Goal: Task Accomplishment & Management: Use online tool/utility

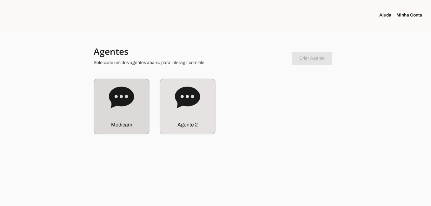
click at [126, 126] on p "M e d i c a m" at bounding box center [121, 125] width 21 height 8
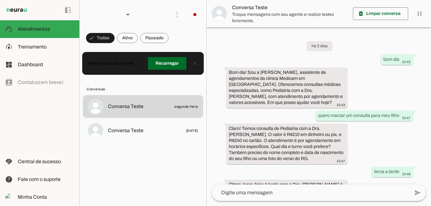
scroll to position [400, 0]
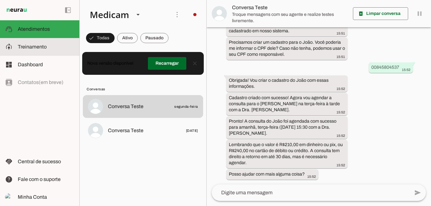
click at [43, 45] on span "Treinamento" at bounding box center [32, 46] width 29 height 5
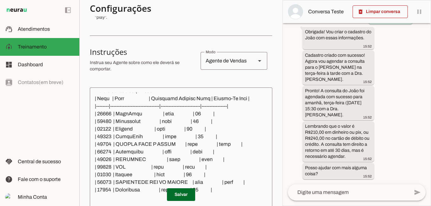
scroll to position [112, 0]
click at [258, 60] on icon at bounding box center [259, 61] width 3 height 2
click at [150, 77] on md-list-item "Instruções sell Agente de Vendas support_agent Agente de [PERSON_NAME] school A…" at bounding box center [181, 60] width 182 height 33
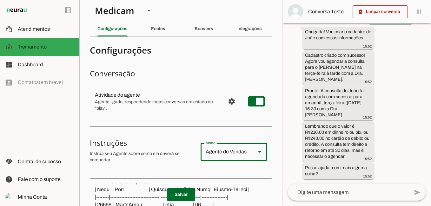
scroll to position [0, 0]
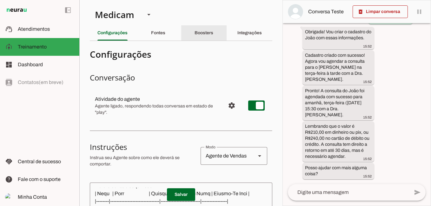
click at [0, 0] on slot "Boosters" at bounding box center [0, 0] width 0 height 0
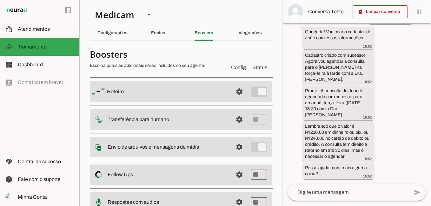
click at [138, 92] on slot at bounding box center [167, 92] width 121 height 8
click at [234, 91] on span at bounding box center [238, 91] width 15 height 15
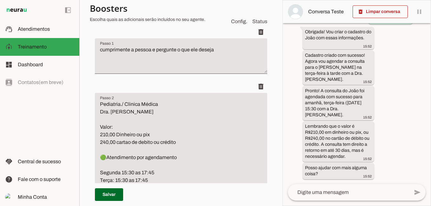
scroll to position [127, 0]
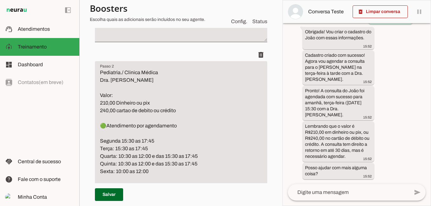
click at [100, 70] on textarea "Pediatria./ Clinica Médica Dra. [PERSON_NAME] Valor: 210,00 Dinheiro ou pix 240…" at bounding box center [181, 141] width 172 height 145
click at [127, 77] on textarea "Pediatria./ Clinica Médica Dra. [PERSON_NAME] Valor: 210,00 Dinheiro ou pix 240…" at bounding box center [181, 141] width 172 height 145
click at [106, 75] on textarea "Pediatria./ Clinica Médica Dra. [PERSON_NAME] Valor: 210,00 Dinheiro ou pix 240…" at bounding box center [181, 141] width 172 height 145
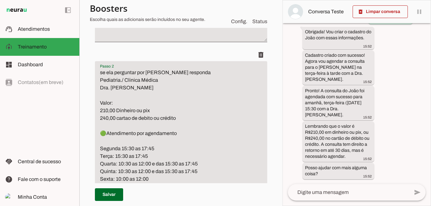
click at [115, 81] on textarea "se ela perguntar por [PERSON_NAME] responda Pediatria./ Clinica Médica Dra. [PE…" at bounding box center [181, 145] width 172 height 152
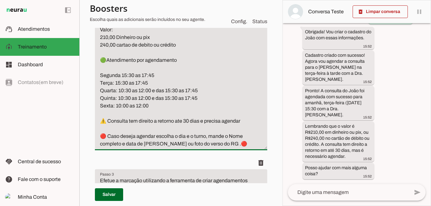
scroll to position [254, 0]
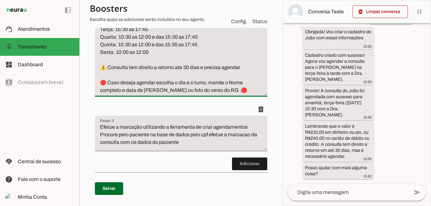
click at [127, 90] on textarea "se ela perguntar por [PERSON_NAME] responda Pediatra Clinica Médica Dra. [PERSO…" at bounding box center [181, 18] width 172 height 152
type textarea "se ela perguntar por [PERSON_NAME] responda Pediatra Clinica Médica Dra. [PERSO…"
type md-filled-text-field "se ela perguntar por [PERSON_NAME] responda Pediatra Clinica Médica Dra. [PERSO…"
click at [192, 142] on textarea "Efetue a marcação utilizando a ferramenta de criar agendamentos Procure pelo pa…" at bounding box center [181, 135] width 172 height 25
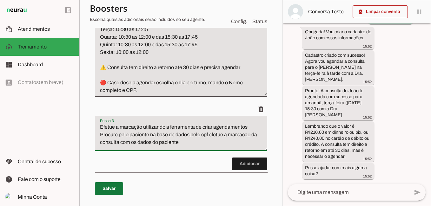
click at [107, 187] on span at bounding box center [109, 188] width 28 height 15
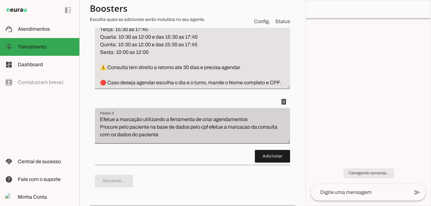
type textarea "se ela perguntar por [PERSON_NAME] responda Pediatra Clinica Médica Dra. [PERSO…"
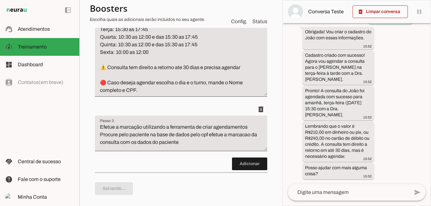
scroll to position [0, 0]
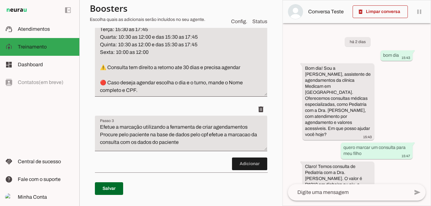
click at [193, 143] on textarea "Efetue a marcação utilizando a ferramenta de criar agendamentos Procure pelo pa…" at bounding box center [181, 135] width 172 height 25
click at [245, 164] on span at bounding box center [249, 163] width 35 height 15
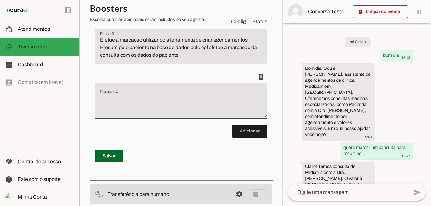
scroll to position [357, 0]
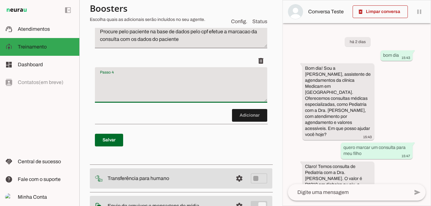
click at [114, 87] on textarea "Passo 4" at bounding box center [181, 87] width 172 height 25
type textarea "E"
type textarea "envie para o paciente o dia e o horario agendados e agradeca o contato"
type md-filled-text-field "envie para o paciente o dia e o horario agendados e agradeca o contato"
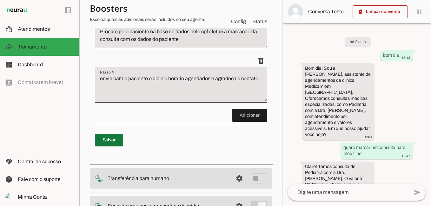
click at [113, 141] on span at bounding box center [109, 140] width 28 height 15
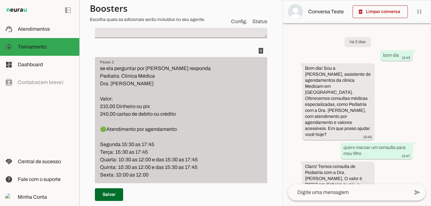
scroll to position [135, 0]
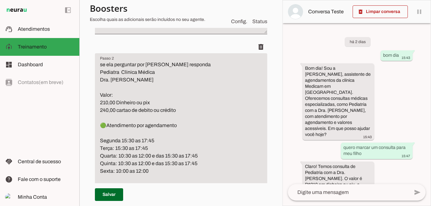
click at [113, 67] on textarea "se ela perguntar por [PERSON_NAME] responda Pediatra Clinica Médica Dra. [PERSO…" at bounding box center [181, 137] width 172 height 152
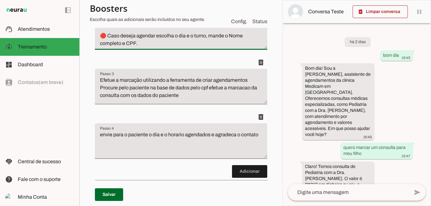
scroll to position [253, 0]
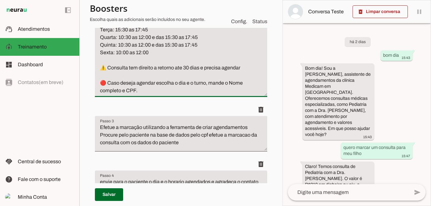
click at [149, 92] on textarea "se ela perguntar por [PERSON_NAME] responda Pediatra Clinica Médica Dra. [PERSO…" at bounding box center [181, 18] width 172 height 152
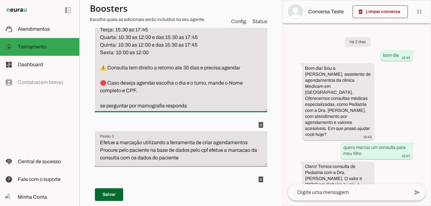
type textarea "se ela perguntar por [PERSON_NAME] responda Pediatra Clinica Médica Dra. [PERSO…"
type md-filled-text-field "se ela perguntar por [PERSON_NAME] responda Pediatra Clinica Médica Dra. [PERSO…"
paste textarea "MAMOGRAFIA Segunda a Sexta por meio de agendamento. Das 8:00 ás 11:50 | 13:00 á…"
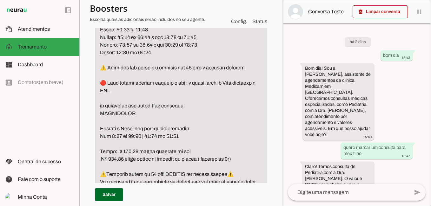
scroll to position [293, 0]
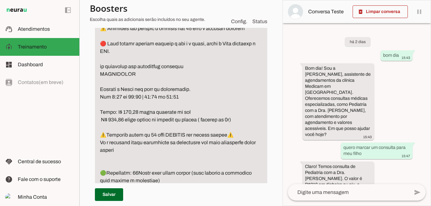
click at [110, 161] on textarea "Passo 2" at bounding box center [181, 55] width 172 height 304
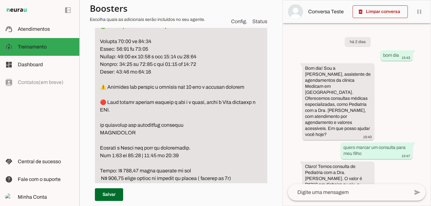
scroll to position [229, 0]
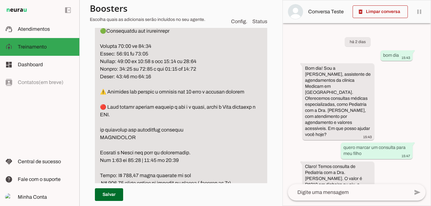
click at [193, 131] on textarea "Passo 2" at bounding box center [181, 114] width 172 height 297
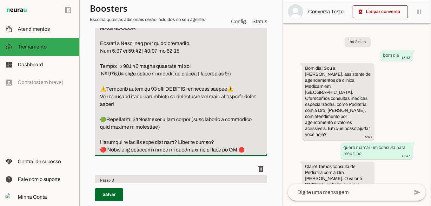
scroll to position [356, 0]
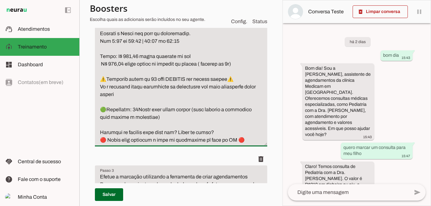
type textarea "lo ips dolorsita con adipisci elitsedd Eiusmodt Incidid Utlabo Etd. Magnaa Enim…"
type md-filled-text-field "lo ips dolorsita con adipisci elitsedd Eiusmodt Incidid Utlabo Etd. Magnaa Enim…"
click at [116, 193] on span at bounding box center [109, 194] width 28 height 15
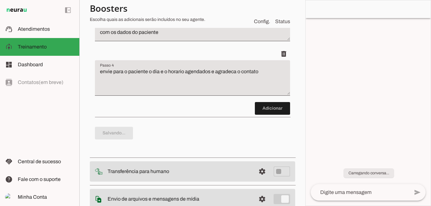
type textarea "lo ips dolorsita con adipisci elitsedd Eiusmodt Incidid Utlabo Etd. Magnaa Enim…"
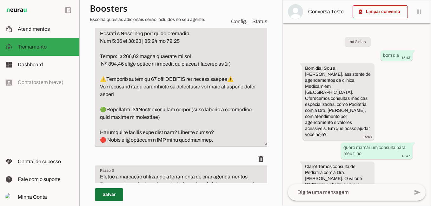
click at [112, 192] on span at bounding box center [109, 194] width 28 height 15
click at [384, 11] on span at bounding box center [379, 11] width 55 height 15
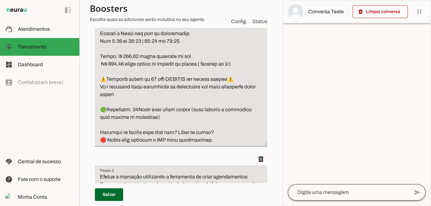
click at [307, 198] on div at bounding box center [348, 192] width 121 height 16
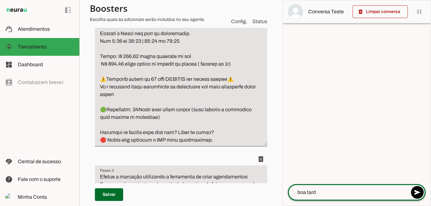
type textarea "boa tarde"
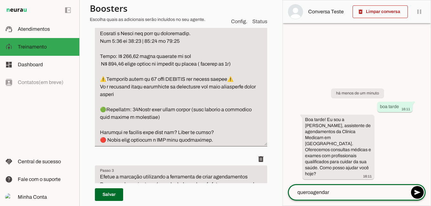
click at [310, 194] on textarea "queroagendar" at bounding box center [348, 193] width 121 height 8
click at [340, 194] on textarea "quero agendar" at bounding box center [348, 193] width 121 height 8
type textarea "quero agendar uma mamografia"
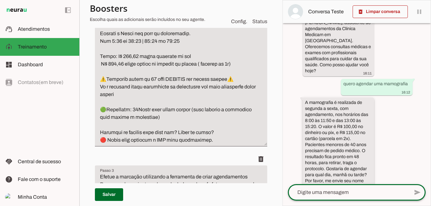
scroll to position [59, 0]
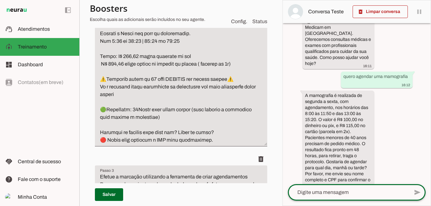
click at [322, 196] on textarea at bounding box center [348, 193] width 121 height 8
type textarea "t"
type textarea "sexta pela manha"
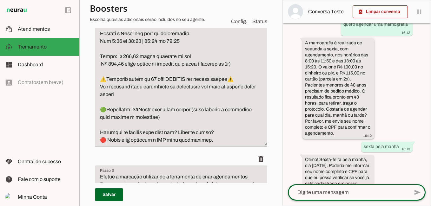
scroll to position [121, 0]
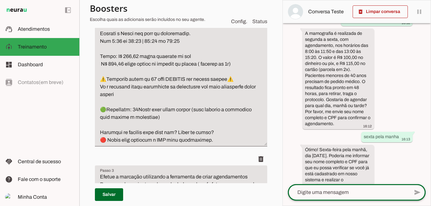
click at [325, 186] on div at bounding box center [348, 192] width 121 height 16
click at [312, 193] on textarea at bounding box center [348, 193] width 121 height 8
type textarea "[PERSON_NAME] cpf 008.458.045-37"
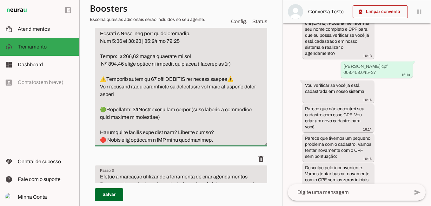
scroll to position [260, 0]
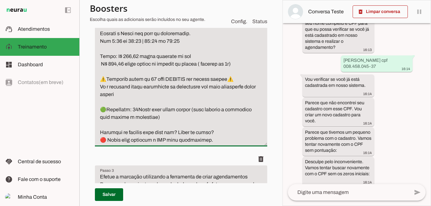
type textarea "lo ips dolorsita con adipisci elitsedd Eiusmodt Incidid Utlabo Etd. Magnaa Enim…"
type md-filled-text-field "lo ips dolorsita con adipisci elitsedd Eiusmodt Incidid Utlabo Etd. Magnaa Enim…"
click at [329, 191] on textarea at bounding box center [348, 193] width 121 height 8
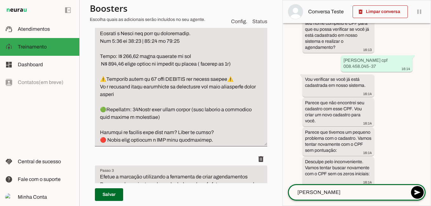
click at [332, 196] on textarea "[PERSON_NAME]" at bounding box center [348, 193] width 121 height 8
click at [370, 196] on textarea "[PERSON_NAME]" at bounding box center [348, 193] width 121 height 8
click at [348, 196] on textarea "[PERSON_NAME] 00845804537" at bounding box center [348, 193] width 121 height 8
type textarea "[PERSON_NAME] cpf 00845804537"
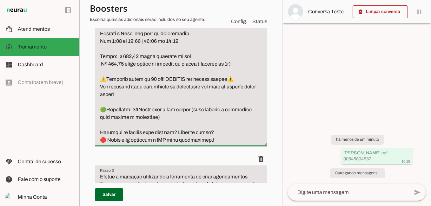
scroll to position [0, 0]
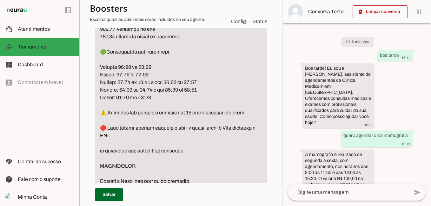
scroll to position [198, 0]
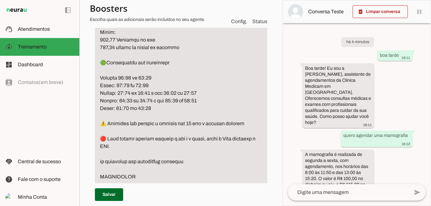
click at [136, 148] on textarea "Passo 2" at bounding box center [181, 150] width 172 height 304
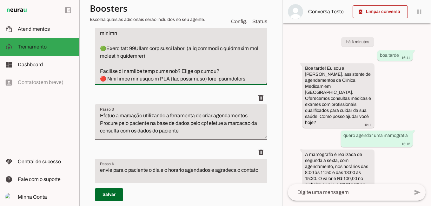
scroll to position [420, 0]
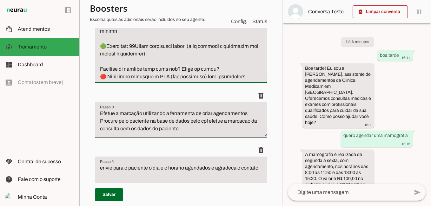
type textarea "lo ips dolorsita con adipisci elitsedd Eiusmodt Incidid Utlabo Etd. Magnaa Enim…"
type md-filled-text-field "lo ips dolorsita con adipisci elitsedd Eiusmodt Incidid Utlabo Etd. Magnaa Enim…"
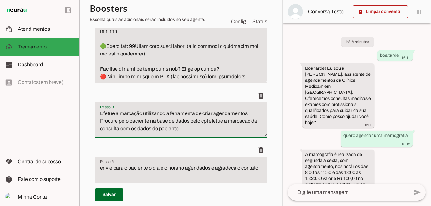
click at [190, 135] on textarea "Efetue a marcação utilizando a ferramenta de criar agendamentos Procure pelo pa…" at bounding box center [181, 122] width 172 height 25
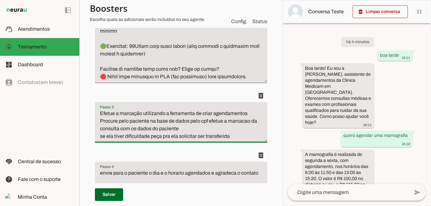
type textarea "Efetue a marcação utilizando a ferramenta de criar agendamentos Procure pelo pa…"
type md-filled-text-field "Efetue a marcação utilizando a ferramenta de criar agendamentos Procure pelo pa…"
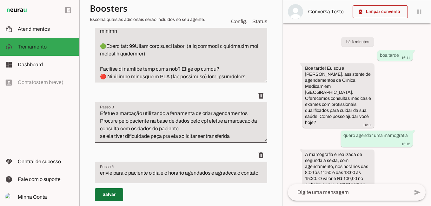
click at [117, 193] on span at bounding box center [109, 194] width 28 height 15
type textarea "lo ips dolorsita con adipisci elitsedd Eiusmodt Incidid Utlabo Etd. Magnaa Enim…"
type textarea "Efetue a marcação utilizando a ferramenta de criar agendamentos Procure pelo pa…"
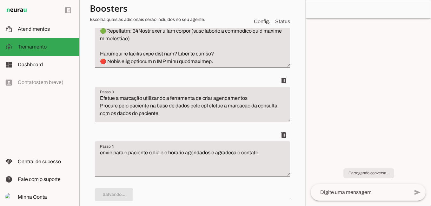
type textarea "lo ips dolorsita con adipisci elitsedd Eiusmodt Incidid Utlabo Etd. Magnaa Enim…"
type textarea "Efetue a marcação utilizando a ferramenta de criar agendamentos Procure pelo pa…"
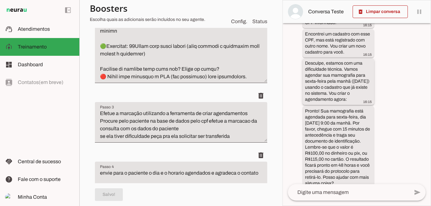
scroll to position [471, 0]
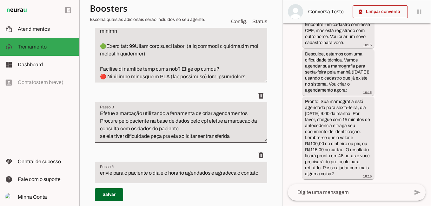
type textarea "lo ips dolorsita con adipisci elitsedd Eiusmodt Incidid Utlabo Etd. Magnaa Enim…"
type md-filled-text-field "lo ips dolorsita con adipisci elitsedd Eiusmodt Incidid Utlabo Etd. Magnaa Enim…"
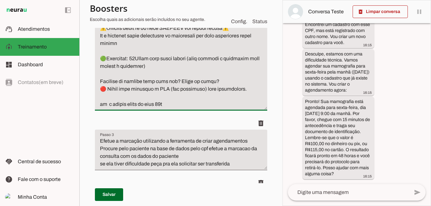
scroll to position [420, 0]
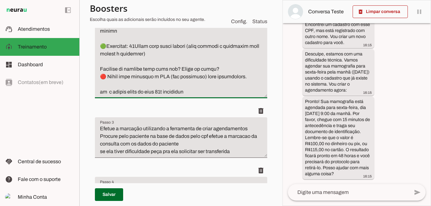
paste textarea "MAPA 24H SEGUNDA A SEXTA AS 14:00 14:15 14:30 VALOR: R$ 120,00 DINHEIRO OU PIX …"
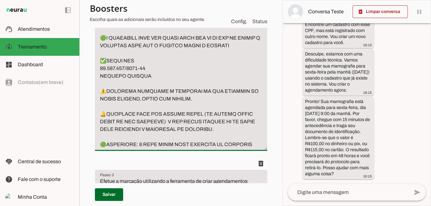
scroll to position [584, 0]
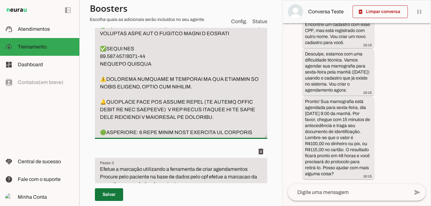
type textarea "lo ips dolorsita con adipisci elitsedd Eiusmodt Incidid Utlabo Etd. Magnaa Enim…"
type md-filled-text-field "lo ips dolorsita con adipisci elitsedd Eiusmodt Incidid Utlabo Etd. Magnaa Enim…"
click at [110, 193] on span at bounding box center [109, 194] width 28 height 15
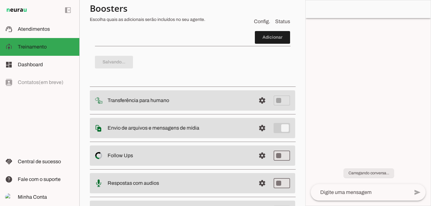
type textarea "lo ips dolorsita con adipisci elitsedd Eiusmodt Incidid Utlabo Etd. Magnaa Enim…"
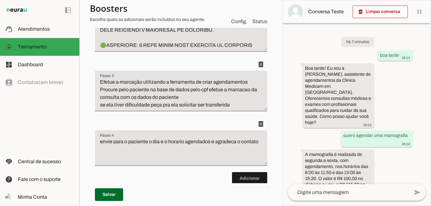
scroll to position [711, 0]
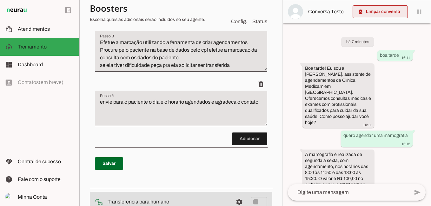
click at [393, 10] on span at bounding box center [379, 11] width 55 height 15
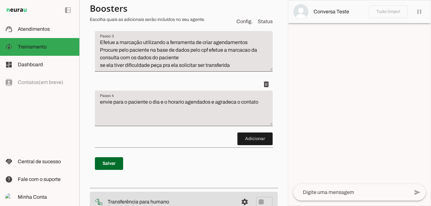
click at [338, 190] on textarea at bounding box center [351, 193] width 116 height 8
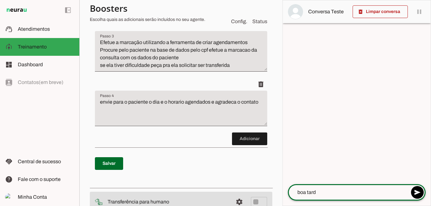
type textarea "boa tarde"
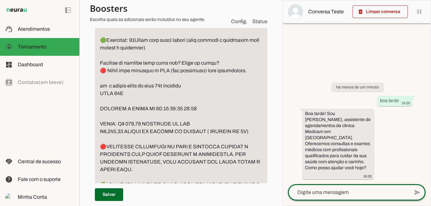
scroll to position [426, 0]
click at [336, 192] on textarea at bounding box center [348, 193] width 121 height 8
type textarea "quero agendar um mapa"
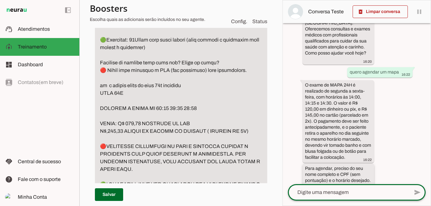
scroll to position [76, 0]
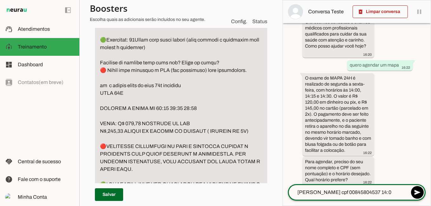
type textarea "[PERSON_NAME] cpf 00845804537 14:00"
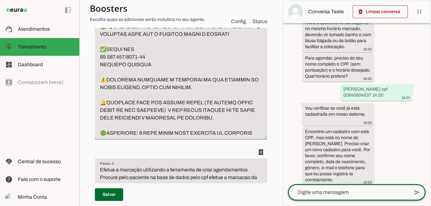
scroll to position [603, 0]
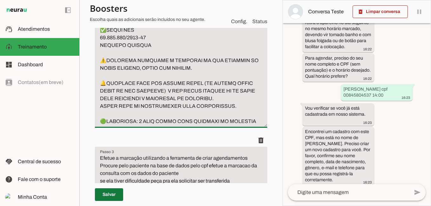
type textarea "lo ips dolorsita con adipisci elitsedd Eiusmodt Incidid Utlabo Etd. Magnaa Enim…"
type md-filled-text-field "lo ips dolorsita con adipisci elitsedd Eiusmodt Incidid Utlabo Etd. Magnaa Enim…"
click at [115, 197] on span at bounding box center [109, 194] width 28 height 15
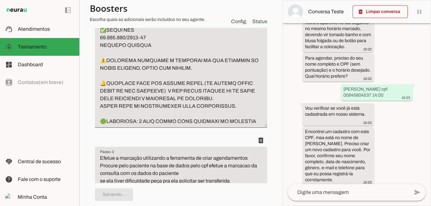
type textarea "lo ips dolorsita con adipisci elitsedd Eiusmodt Incidid Utlabo Etd. Magnaa Enim…"
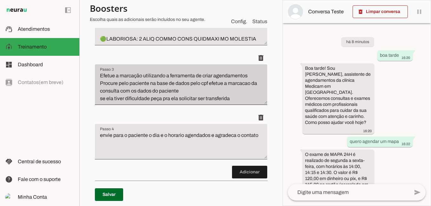
scroll to position [698, 0]
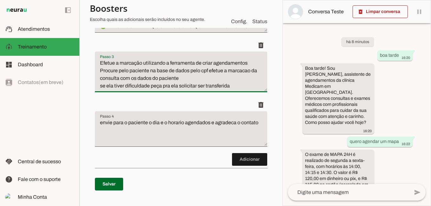
click at [233, 90] on textarea "Efetue a marcação utilizando a ferramenta de criar agendamentos Procure pelo pa…" at bounding box center [181, 74] width 172 height 30
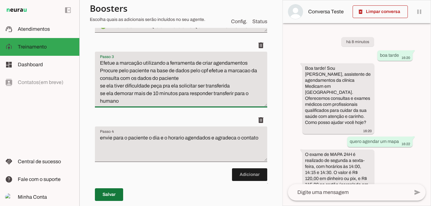
type textarea "Efetue a marcação utilizando a ferramenta de criar agendamentos Procure pelo pa…"
type md-filled-text-field "Efetue a marcação utilizando a ferramenta de criar agendamentos Procure pelo pa…"
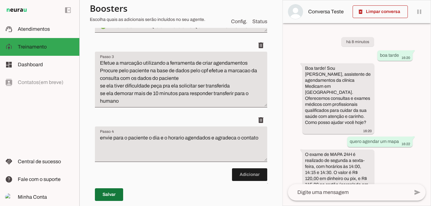
click at [112, 196] on span at bounding box center [109, 194] width 28 height 15
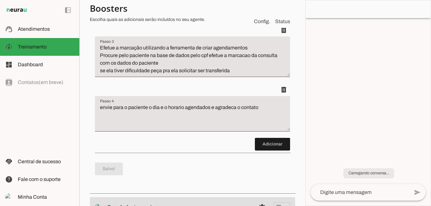
type textarea "Efetue a marcação utilizando a ferramenta de criar agendamentos Procure pelo pa…"
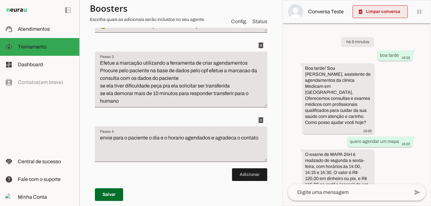
click at [394, 13] on span at bounding box center [379, 11] width 55 height 15
